Goal: Communication & Community: Share content

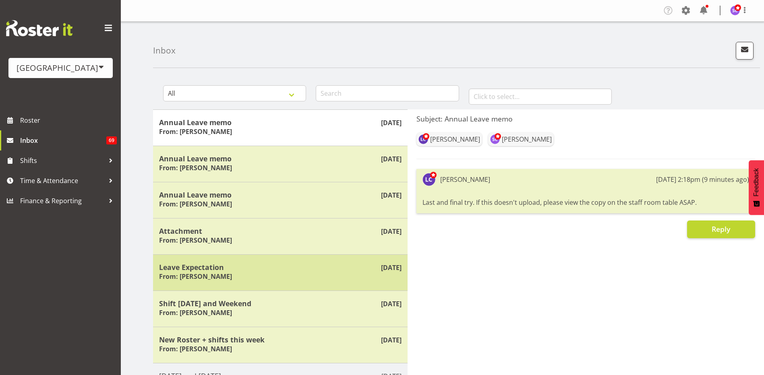
scroll to position [40, 0]
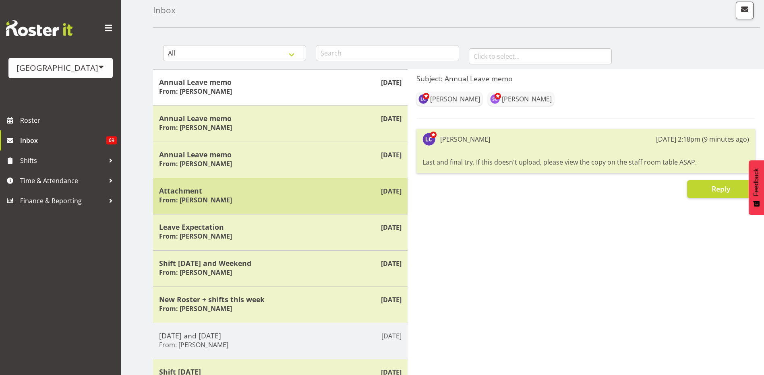
click at [266, 189] on h5 "Attachment" at bounding box center [280, 190] width 242 height 9
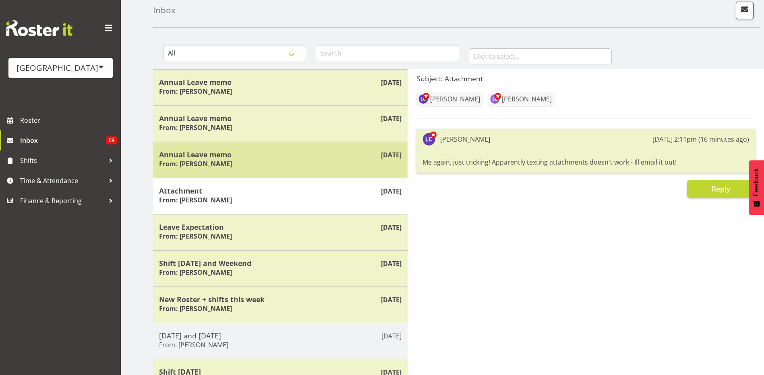
click at [272, 166] on div "Annual Leave memo From: [PERSON_NAME]" at bounding box center [280, 160] width 242 height 20
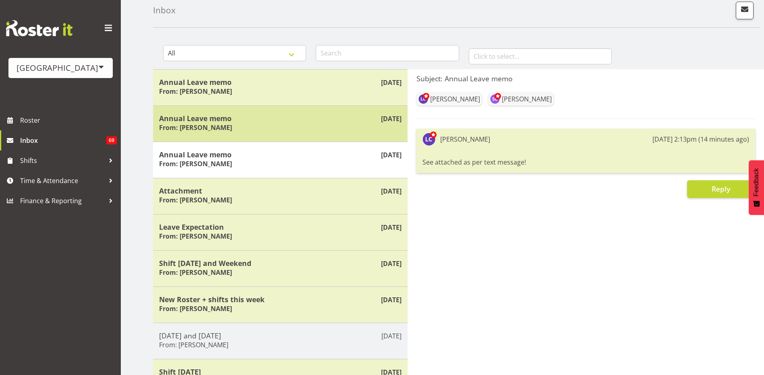
click at [278, 138] on div "[DATE] Annual Leave memo From: [PERSON_NAME]" at bounding box center [280, 124] width 255 height 36
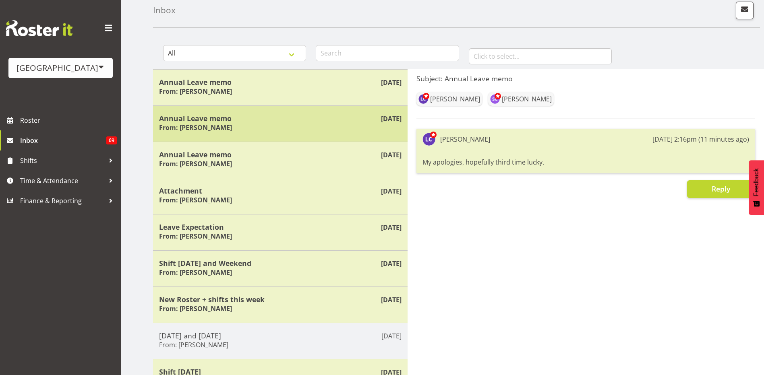
click at [281, 117] on h5 "Annual Leave memo" at bounding box center [280, 118] width 242 height 9
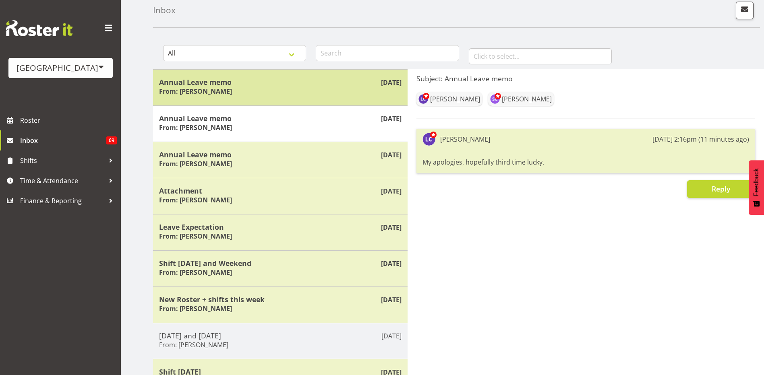
click at [289, 86] on div "Annual Leave memo From: [PERSON_NAME]" at bounding box center [280, 88] width 242 height 20
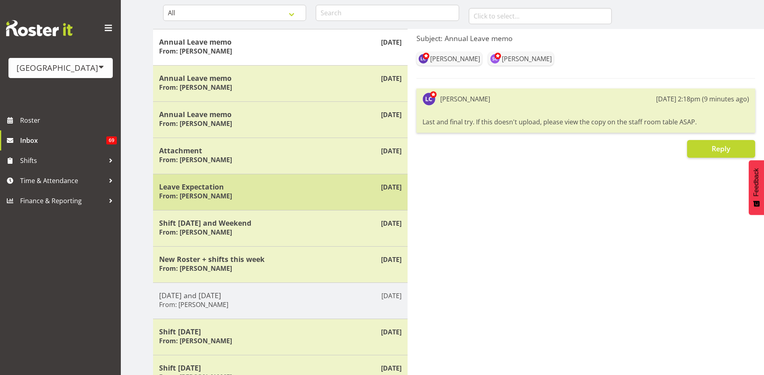
scroll to position [121, 0]
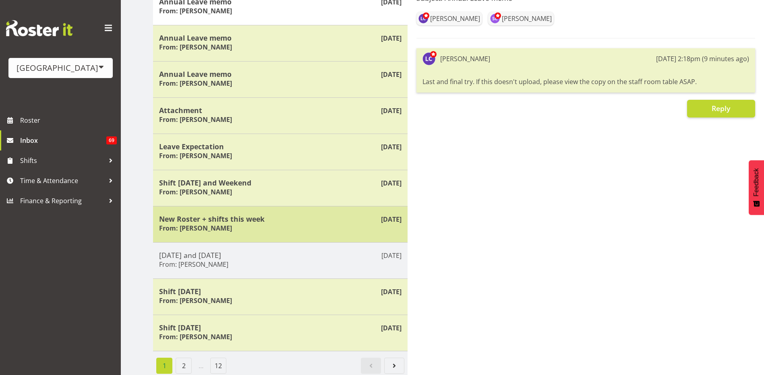
click at [290, 236] on div "[DATE] New Roster + shifts this week From: [PERSON_NAME]" at bounding box center [280, 224] width 255 height 36
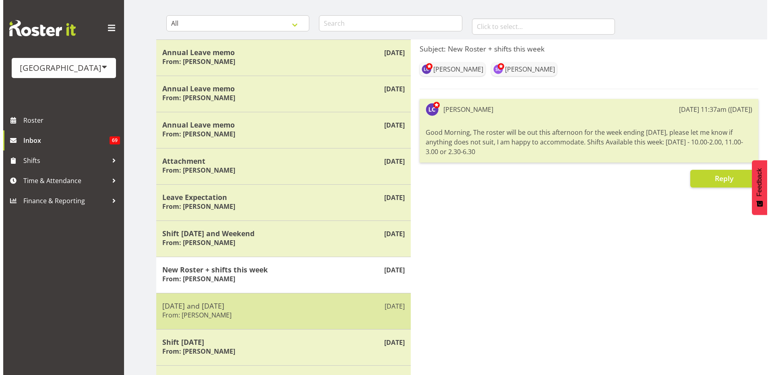
scroll to position [0, 0]
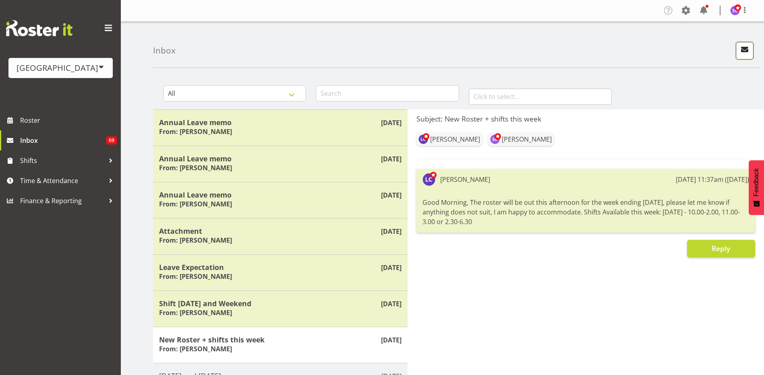
click at [746, 51] on span "button" at bounding box center [745, 49] width 10 height 10
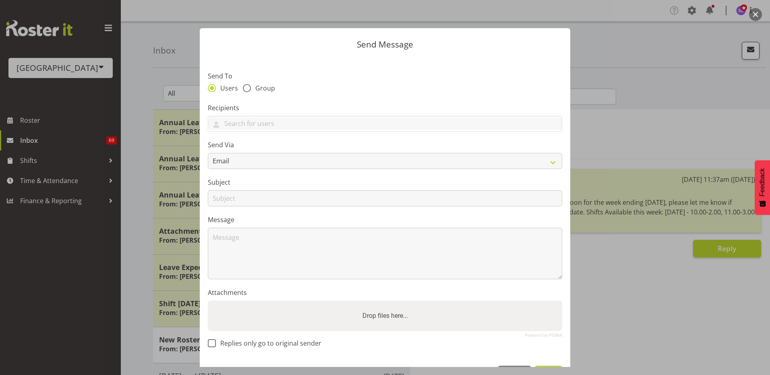
scroll to position [29, 0]
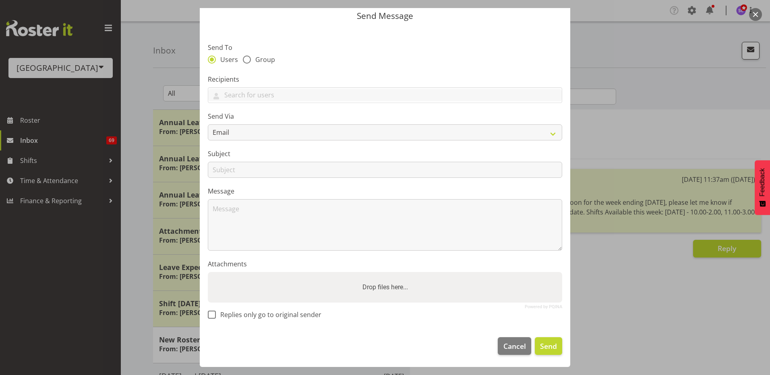
click at [376, 288] on label "Drop files here..." at bounding box center [385, 288] width 52 height 16
click at [376, 275] on input "Drop files here..." at bounding box center [385, 273] width 354 height 2
drag, startPoint x: 338, startPoint y: 23, endPoint x: 321, endPoint y: 23, distance: 16.9
click at [321, 23] on header "Send Message" at bounding box center [385, 14] width 371 height 29
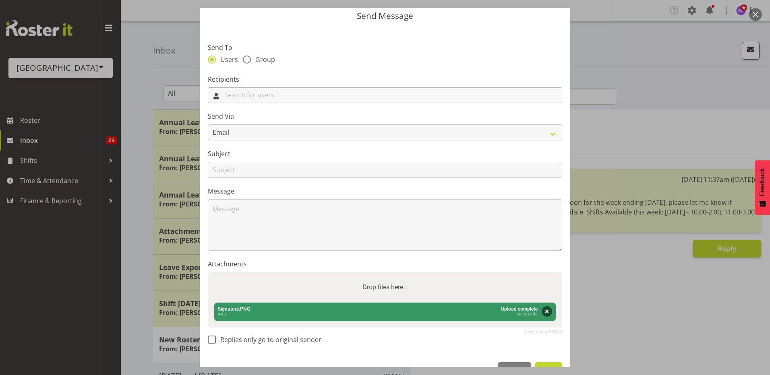
click at [253, 95] on input "text" at bounding box center [385, 95] width 354 height 12
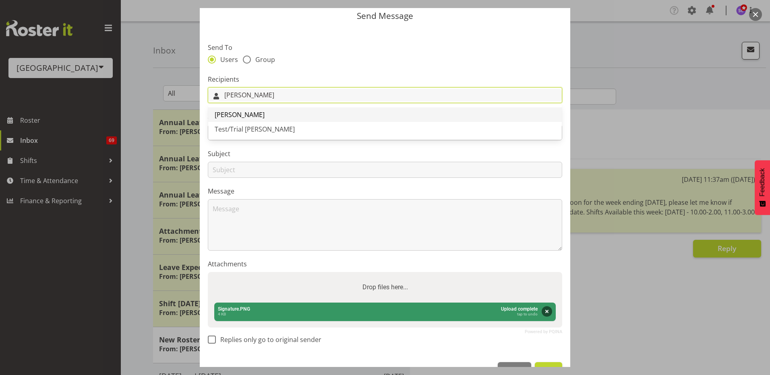
type input "[PERSON_NAME]"
click at [280, 115] on link "[PERSON_NAME]" at bounding box center [385, 115] width 354 height 15
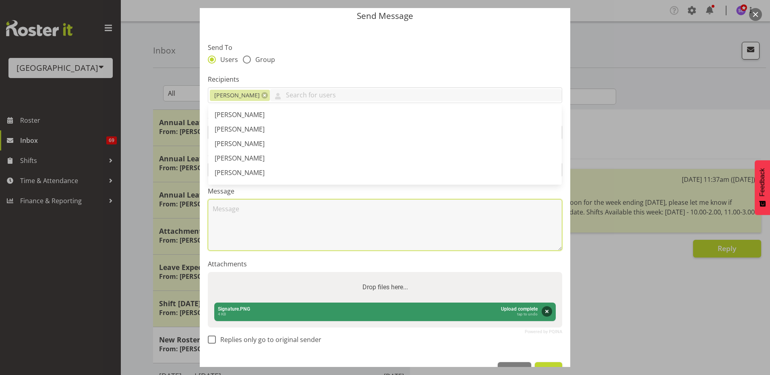
click at [248, 226] on textarea at bounding box center [385, 225] width 354 height 52
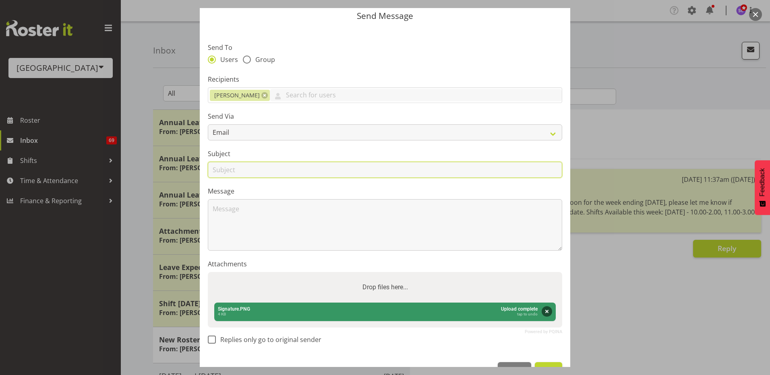
click at [253, 173] on input "text" at bounding box center [385, 170] width 354 height 16
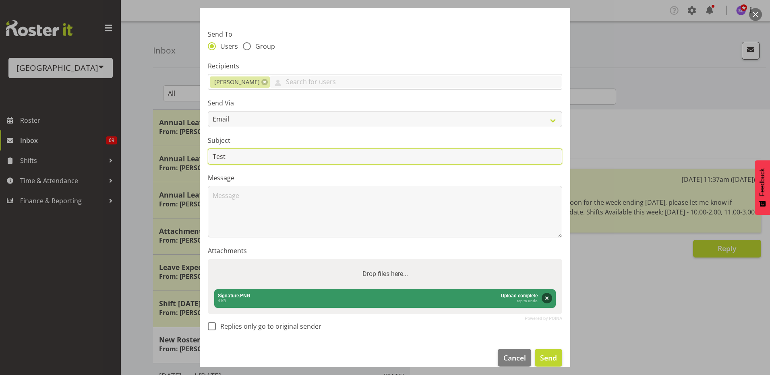
scroll to position [54, 0]
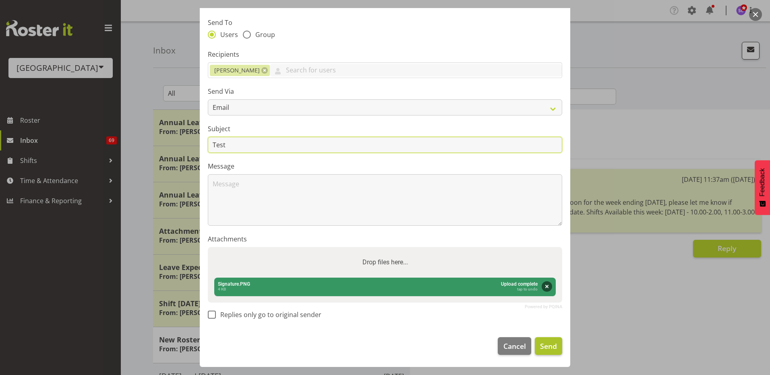
type input "Test"
click at [542, 345] on span "Send" at bounding box center [548, 346] width 17 height 10
click at [547, 349] on span "Send" at bounding box center [548, 346] width 17 height 10
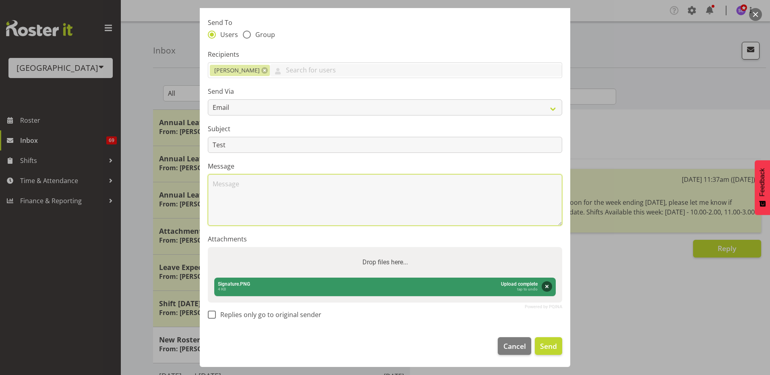
click at [295, 200] on textarea at bounding box center [385, 200] width 354 height 52
type textarea "Test"
click at [549, 347] on span "Send" at bounding box center [548, 346] width 17 height 10
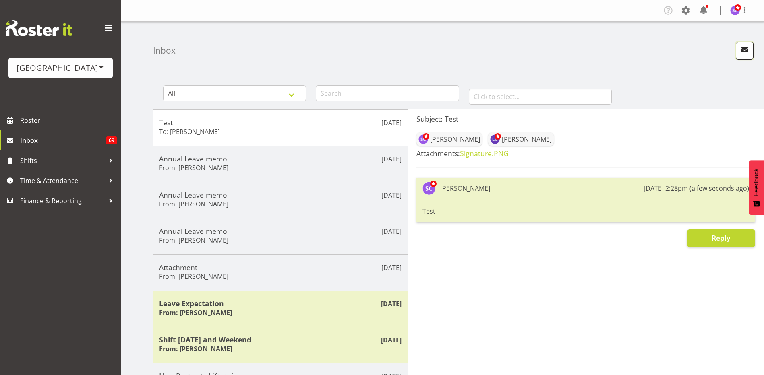
click at [745, 54] on span "button" at bounding box center [745, 49] width 10 height 10
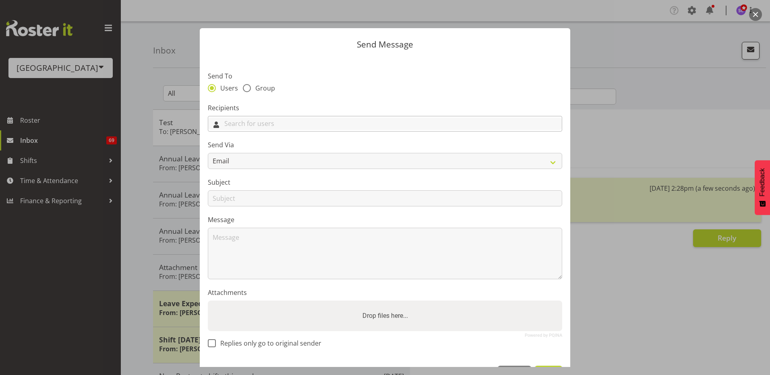
click at [255, 124] on input "text" at bounding box center [385, 124] width 354 height 12
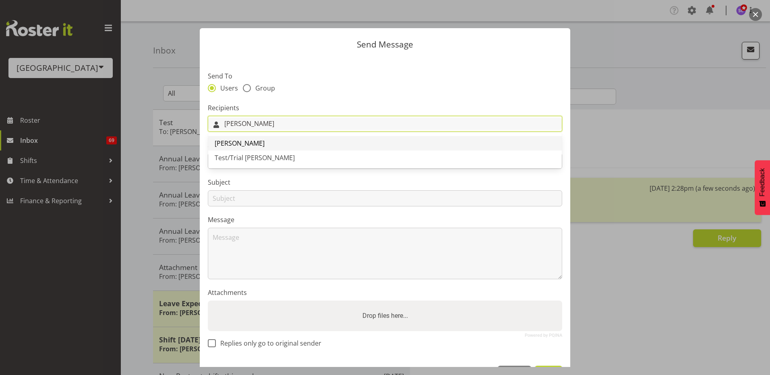
type input "[PERSON_NAME]"
click at [244, 142] on span "[PERSON_NAME]" at bounding box center [240, 143] width 50 height 9
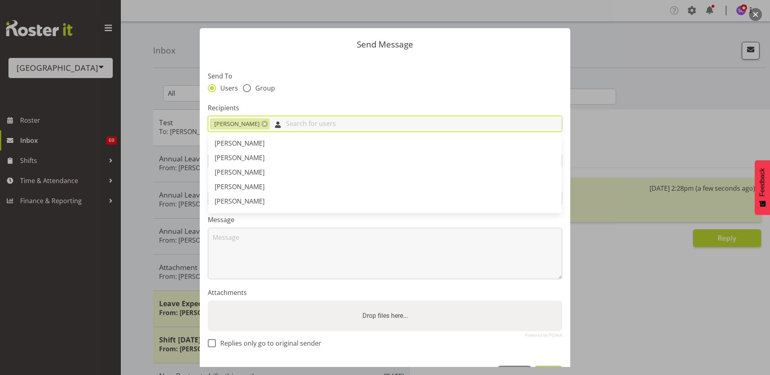
click at [320, 126] on input "text" at bounding box center [416, 124] width 292 height 12
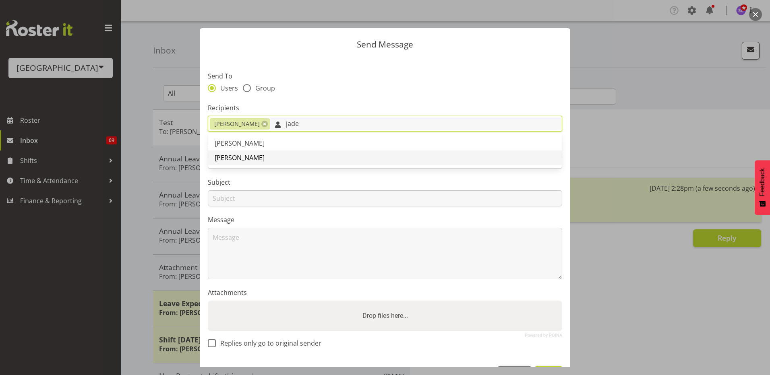
type input "jade"
click at [276, 155] on link "[PERSON_NAME]" at bounding box center [385, 158] width 354 height 15
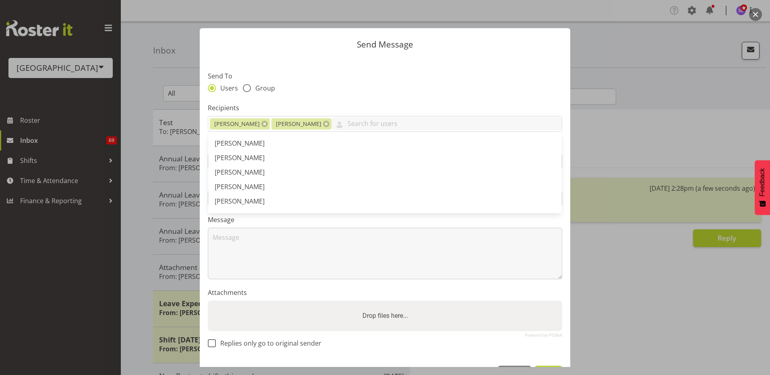
click at [336, 98] on section "Send To Users Group Recipients [PERSON_NAME] [PERSON_NAME] [PERSON_NAME] [PERSO…" at bounding box center [385, 208] width 371 height 302
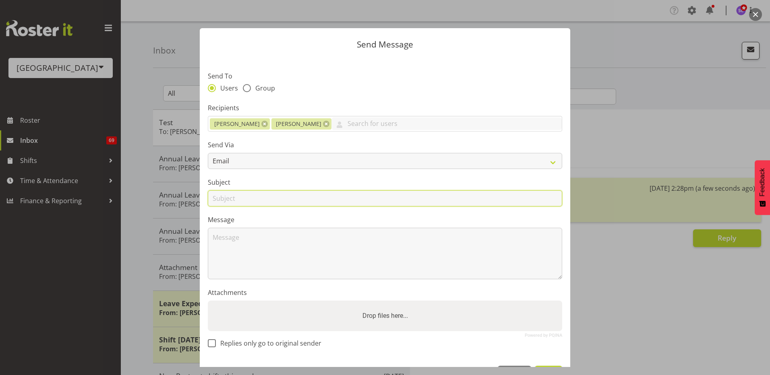
click at [257, 195] on input "text" at bounding box center [385, 199] width 354 height 16
type input "test"
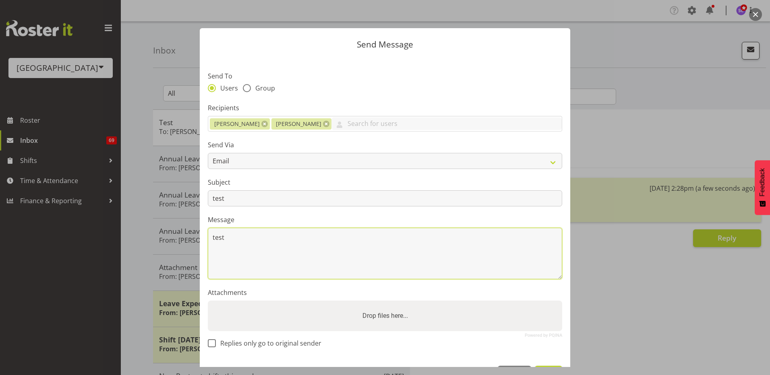
type textarea "test"
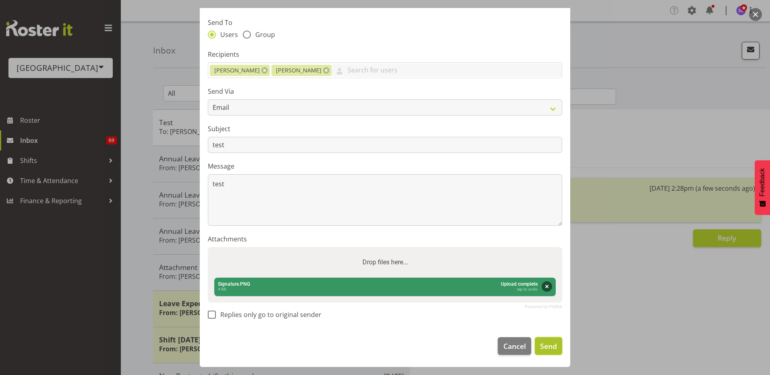
click at [540, 346] on span "Send" at bounding box center [548, 346] width 17 height 10
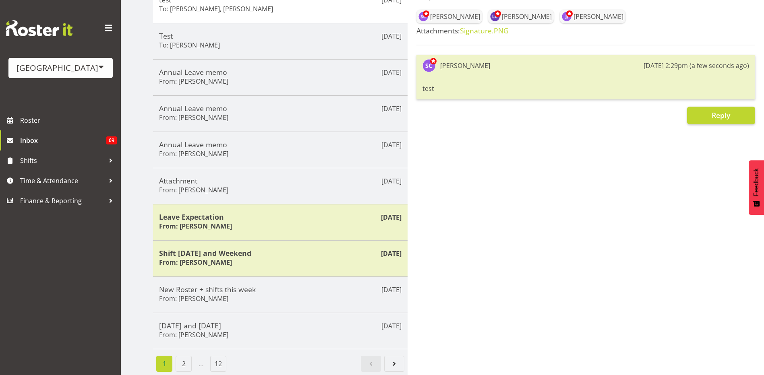
scroll to position [129, 0]
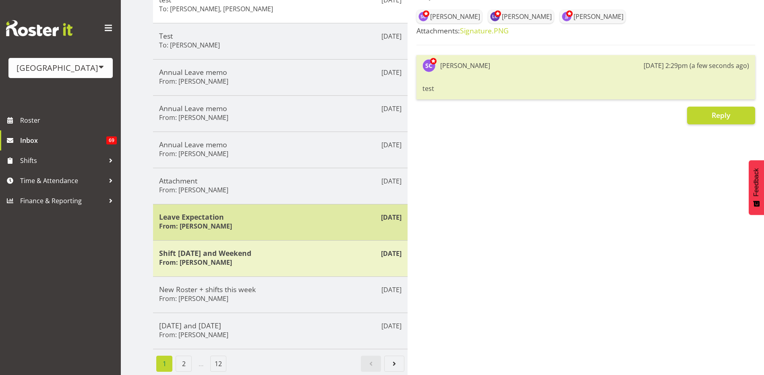
click at [246, 215] on div "Leave Expectation From: [PERSON_NAME]" at bounding box center [280, 223] width 242 height 20
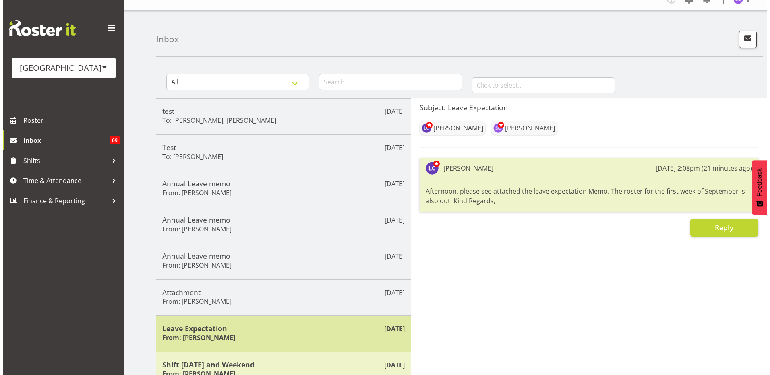
scroll to position [8, 0]
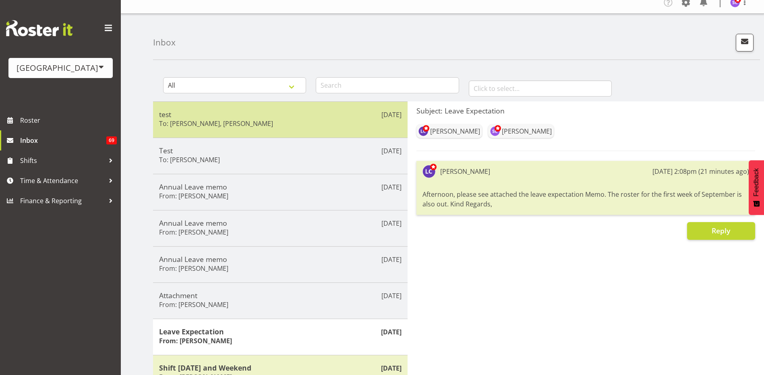
click at [243, 124] on h6 "To: [PERSON_NAME], [PERSON_NAME]" at bounding box center [216, 124] width 114 height 8
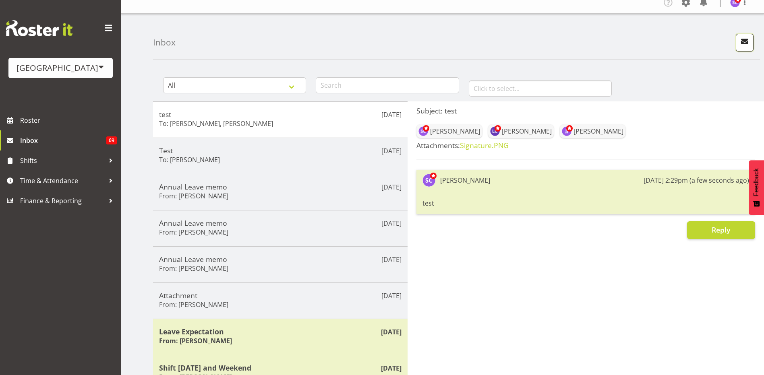
click at [750, 39] on span "button" at bounding box center [745, 41] width 10 height 10
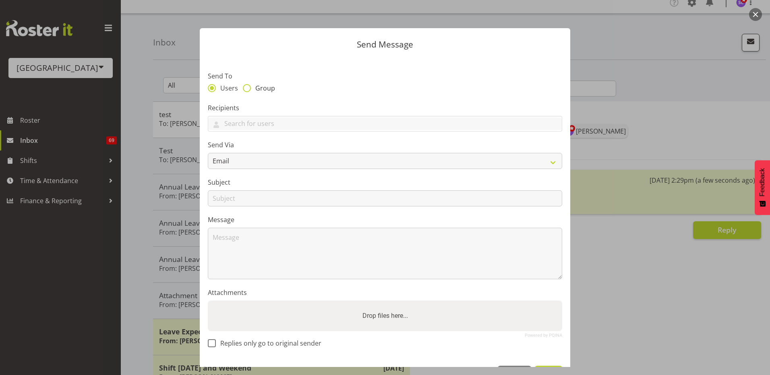
click at [248, 86] on span at bounding box center [247, 88] width 8 height 8
click at [248, 86] on input "Group" at bounding box center [245, 87] width 5 height 5
radio input "true"
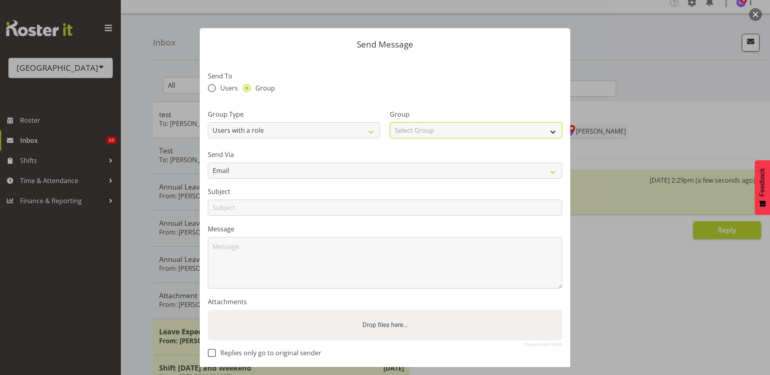
click at [536, 127] on select "Select Group Aquatic Customer Services Officer Cleaner - Splash Palace Faciltie…" at bounding box center [476, 130] width 172 height 16
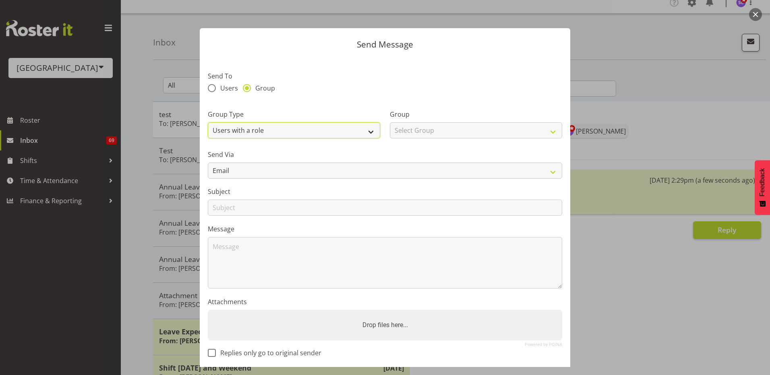
click at [370, 132] on select "Users with a role Users with a skill Primary users in a location All users in a…" at bounding box center [294, 130] width 172 height 16
select select "all_department"
click at [208, 122] on select "Users with a role Users with a skill Primary users in a location All users in a…" at bounding box center [294, 130] width 172 height 16
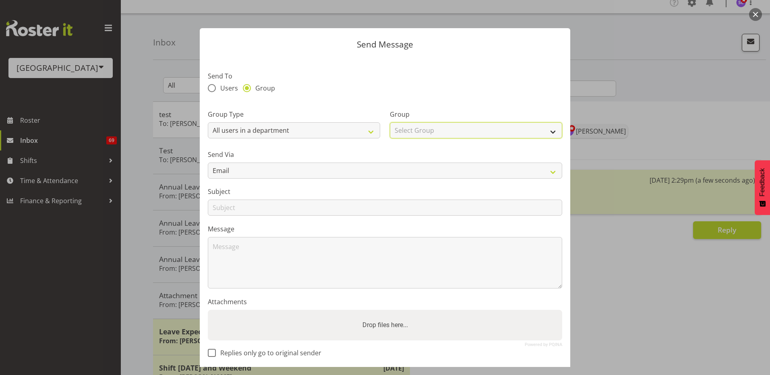
click at [484, 131] on select "Select Group Cleaning Crew Customer Services Crew Lifeguard Crew Maintenance Cr…" at bounding box center [476, 130] width 172 height 16
select select "114"
click at [390, 122] on select "Select Group Cleaning Crew Customer Services Crew Lifeguard Crew Maintenance Cr…" at bounding box center [476, 130] width 172 height 16
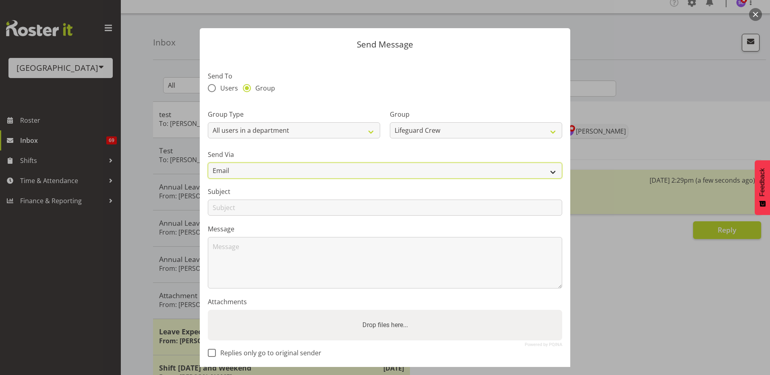
click at [298, 166] on select "Email SMS" at bounding box center [385, 171] width 354 height 16
click at [287, 172] on select "Email SMS" at bounding box center [385, 171] width 354 height 16
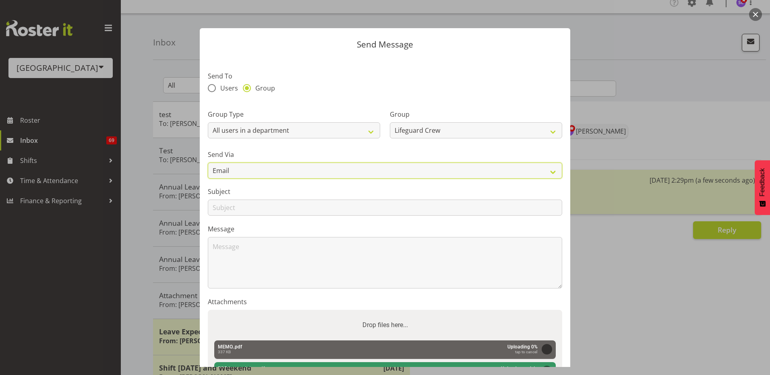
scroll to position [81, 0]
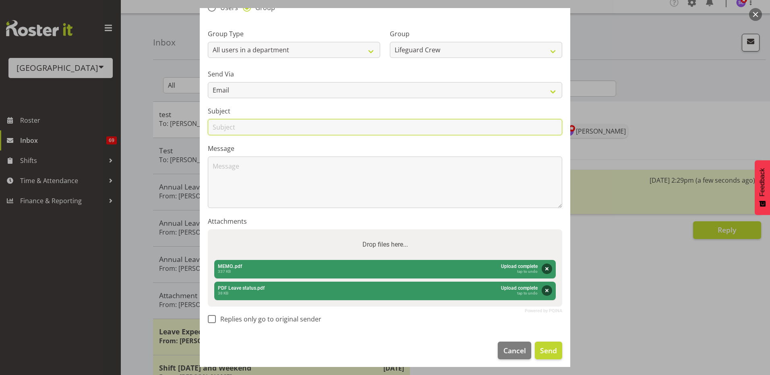
click at [274, 128] on input "text" at bounding box center [385, 127] width 354 height 16
click at [402, 148] on label "Message" at bounding box center [385, 149] width 354 height 10
click at [334, 127] on input "text" at bounding box center [385, 127] width 354 height 16
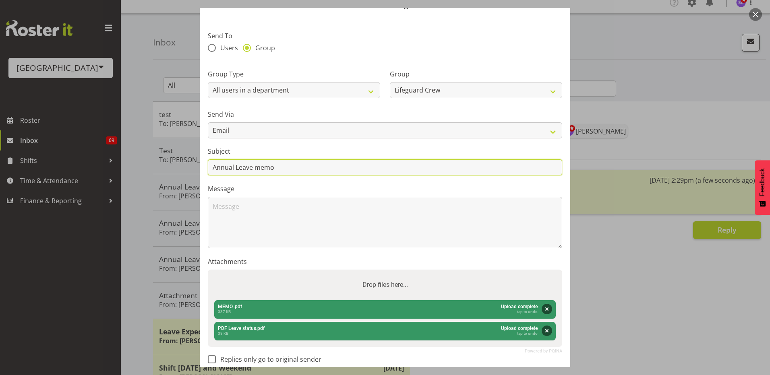
type input "Annual Leave memo"
click at [354, 214] on textarea at bounding box center [385, 223] width 354 height 52
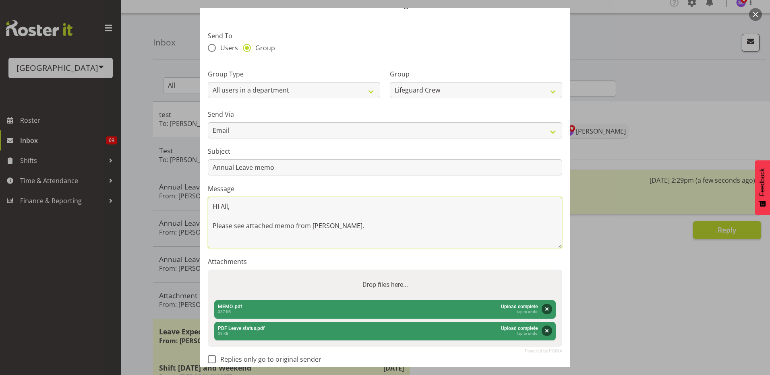
scroll to position [2, 0]
click at [294, 242] on textarea "HI All, Please see attached memo from [PERSON_NAME]. If this does not" at bounding box center [385, 223] width 354 height 52
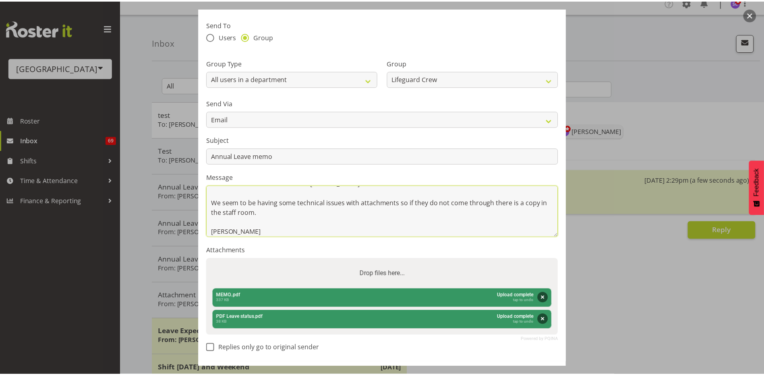
scroll to position [81, 0]
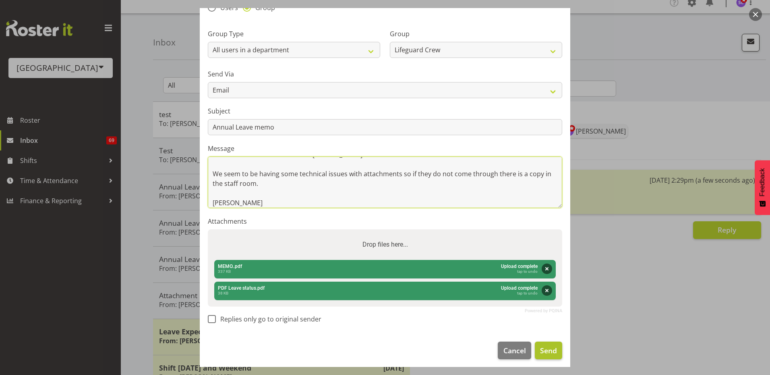
type textarea "HI All, Please see attached memo from [PERSON_NAME]. We seem to be having some …"
click at [548, 348] on span "Send" at bounding box center [548, 351] width 17 height 10
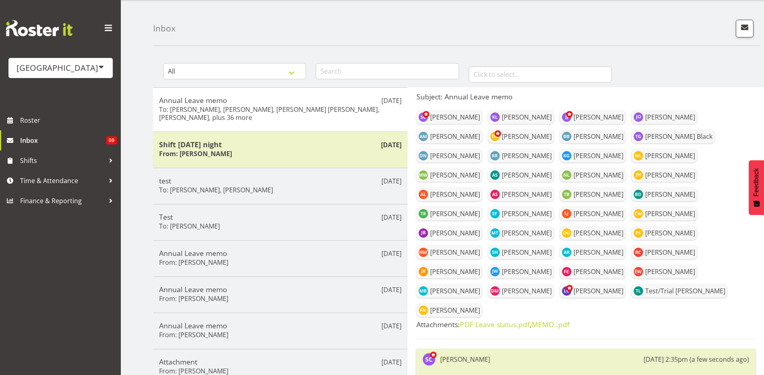
scroll to position [40, 0]
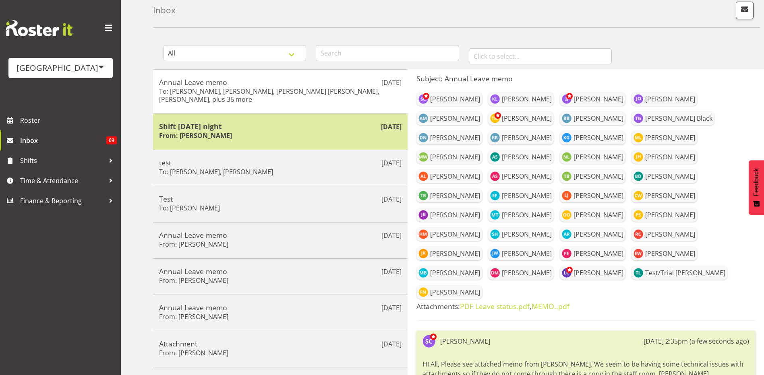
click at [309, 131] on div "Shift [DATE] night From: [PERSON_NAME]" at bounding box center [280, 132] width 242 height 20
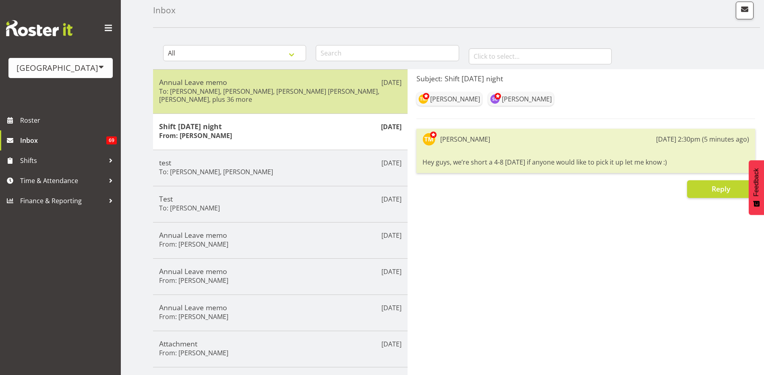
click at [298, 100] on h6 "To: [PERSON_NAME], [PERSON_NAME], [PERSON_NAME] [PERSON_NAME], [PERSON_NAME], p…" at bounding box center [280, 95] width 242 height 16
